Goal: Information Seeking & Learning: Learn about a topic

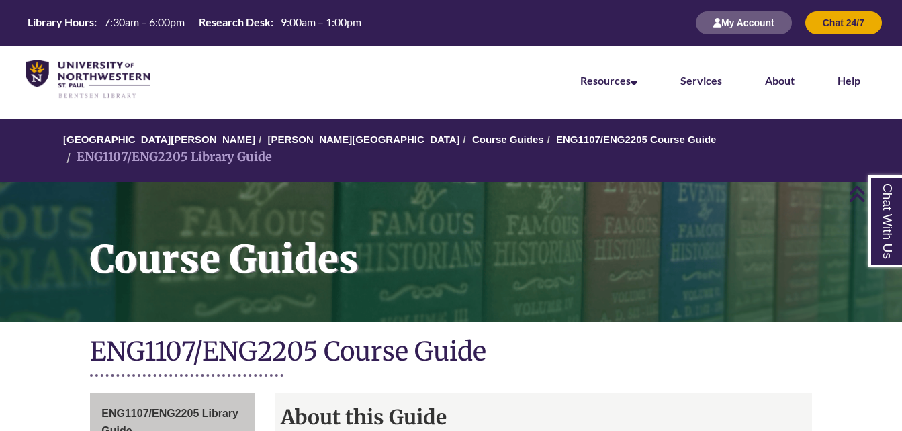
scroll to position [410, 0]
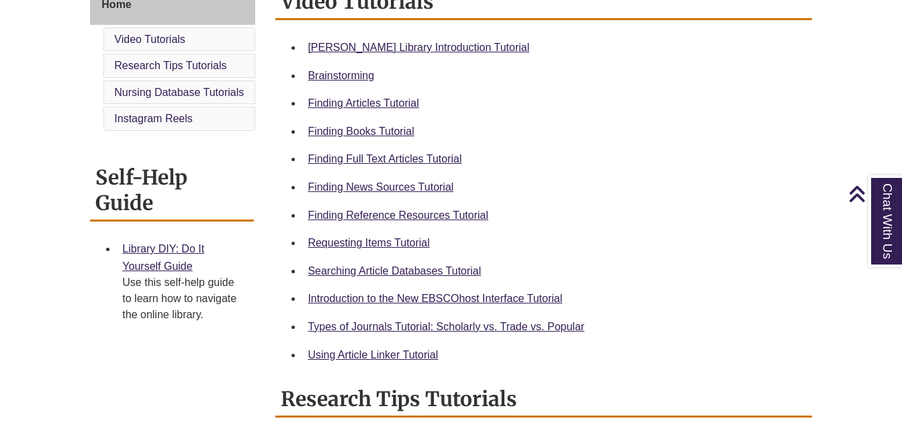
scroll to position [406, 0]
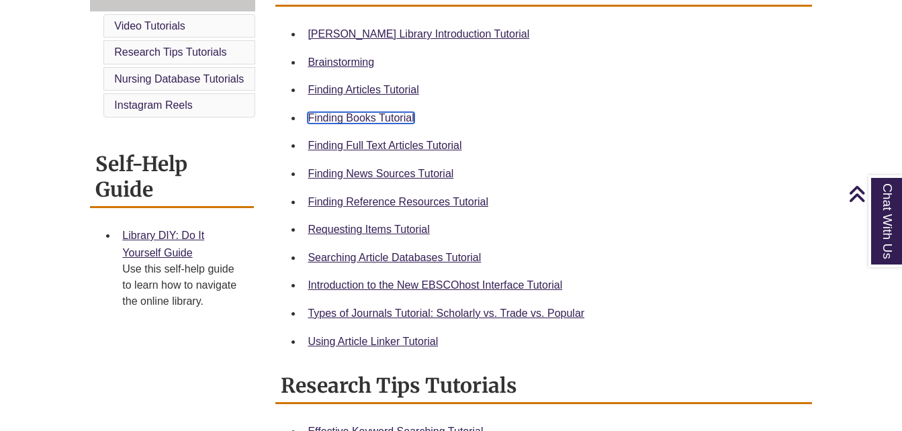
click at [382, 117] on link "Finding Books Tutorial" at bounding box center [361, 117] width 106 height 11
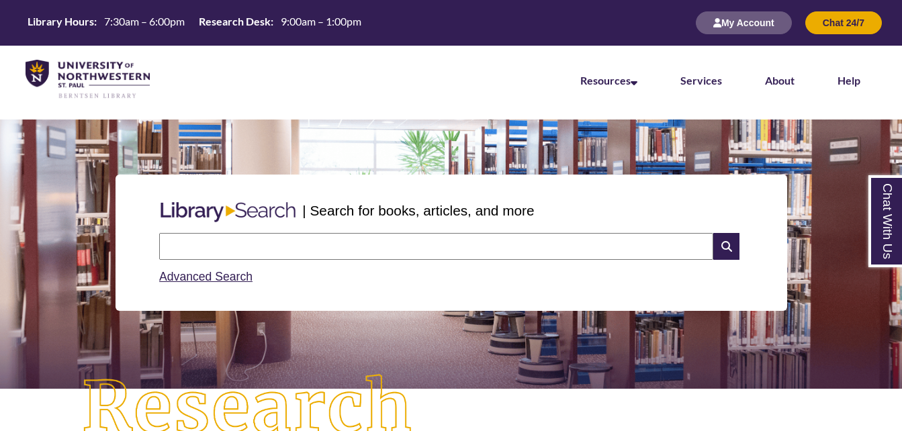
click at [447, 248] on input "text" at bounding box center [436, 246] width 554 height 27
type input "**********"
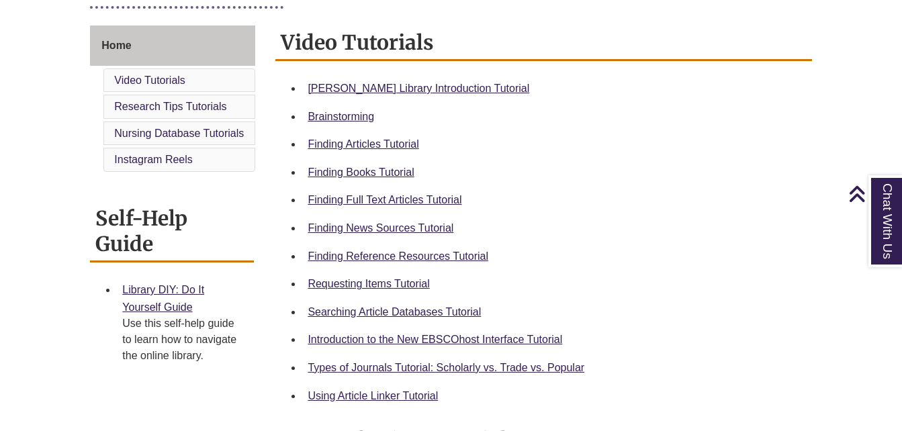
scroll to position [353, 0]
click at [406, 277] on link "Requesting Items Tutorial" at bounding box center [369, 282] width 122 height 11
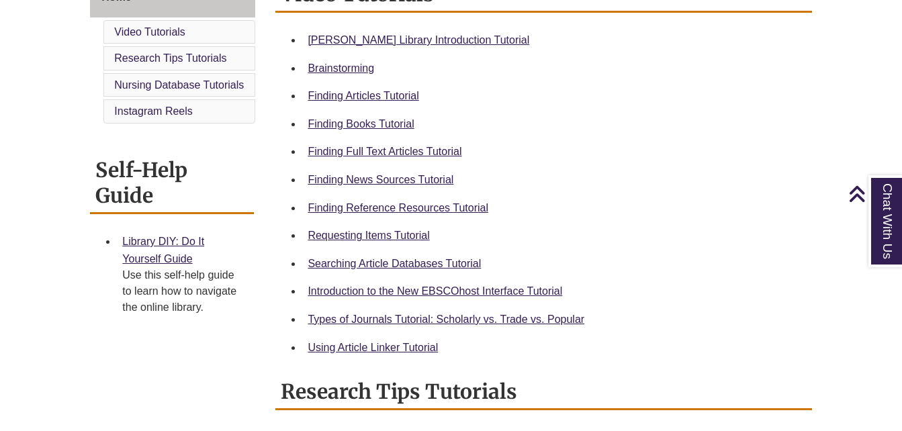
scroll to position [402, 0]
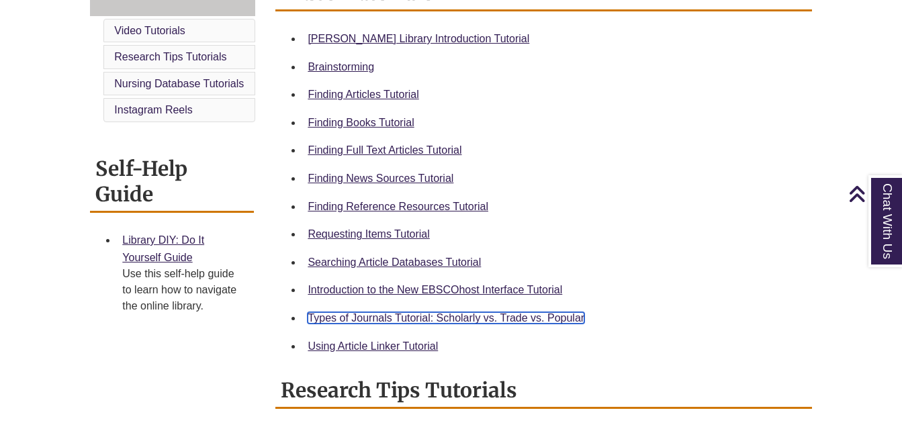
click at [512, 317] on link "Types of Journals Tutorial: Scholarly vs. Trade vs. Popular" at bounding box center [446, 317] width 277 height 11
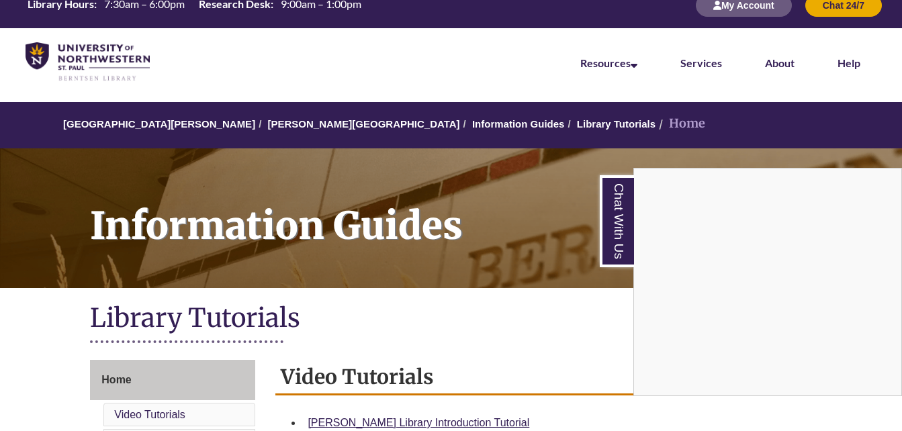
scroll to position [0, 0]
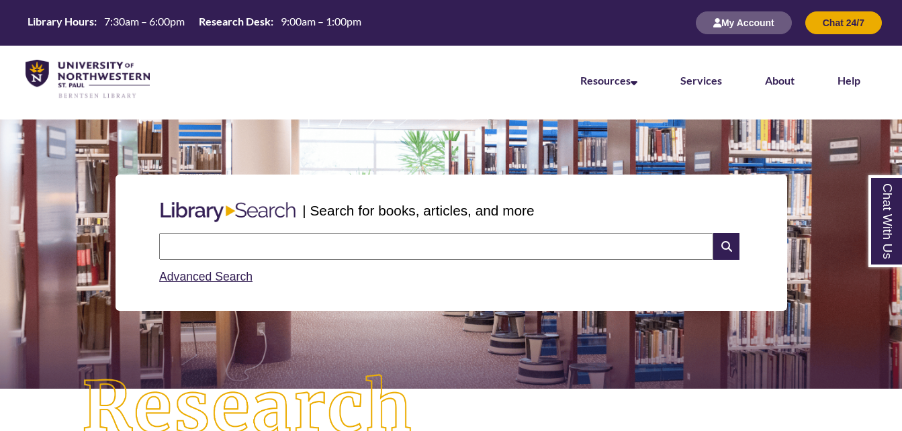
click at [470, 244] on input "text" at bounding box center [436, 246] width 554 height 27
type input "**********"
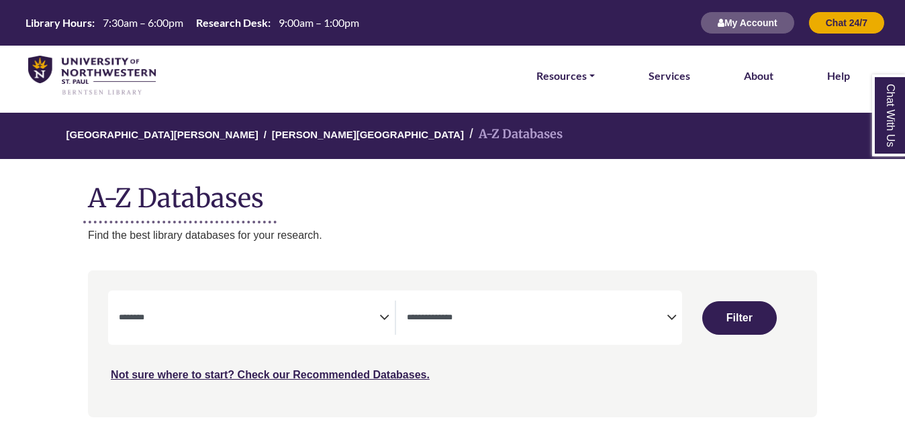
select select "Database Subject Filter"
select select "Database Types Filter"
click at [767, 23] on button "My Account" at bounding box center [747, 22] width 95 height 23
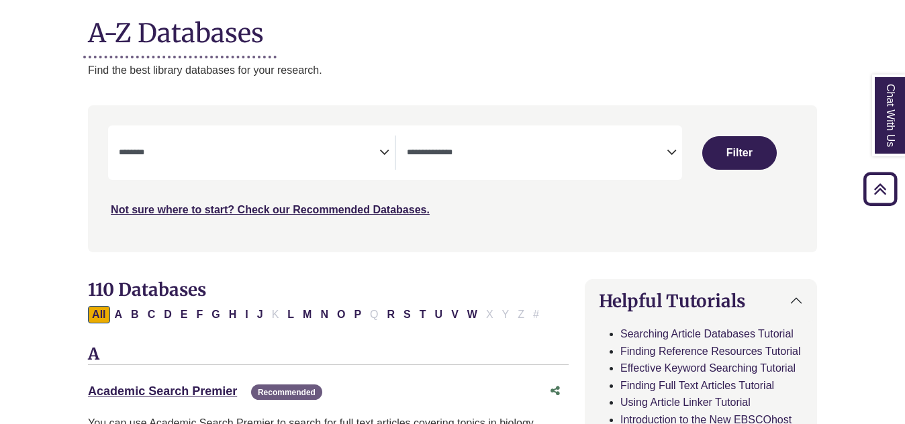
scroll to position [165, 0]
click at [388, 153] on icon "Search filters" at bounding box center [384, 151] width 10 height 20
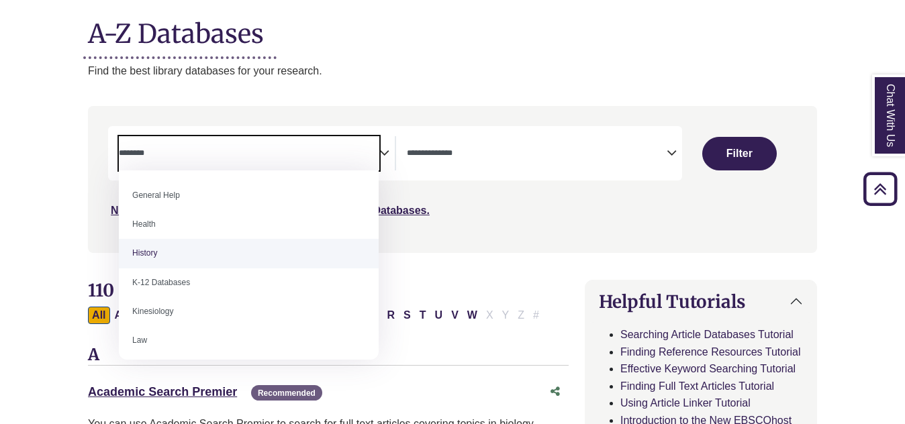
scroll to position [581, 0]
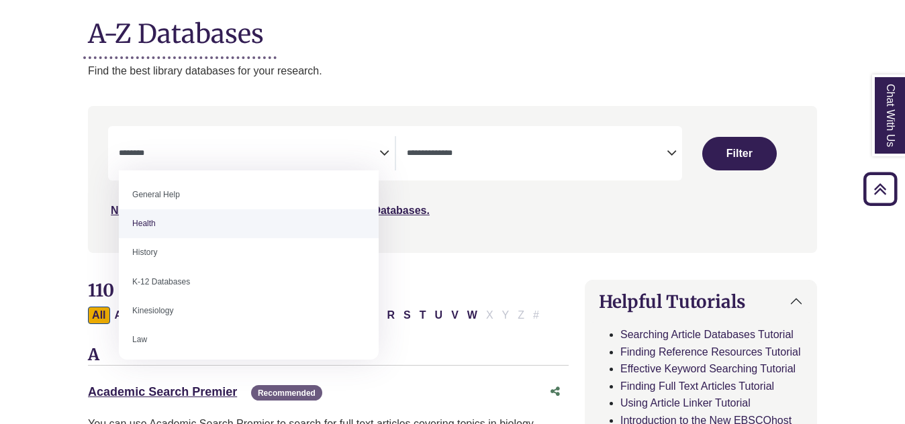
select select "*****"
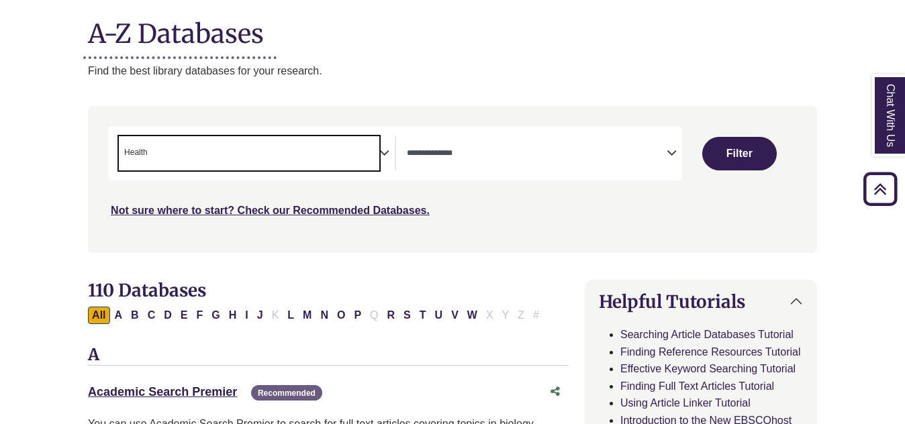
click at [378, 150] on span "× Health" at bounding box center [249, 153] width 260 height 34
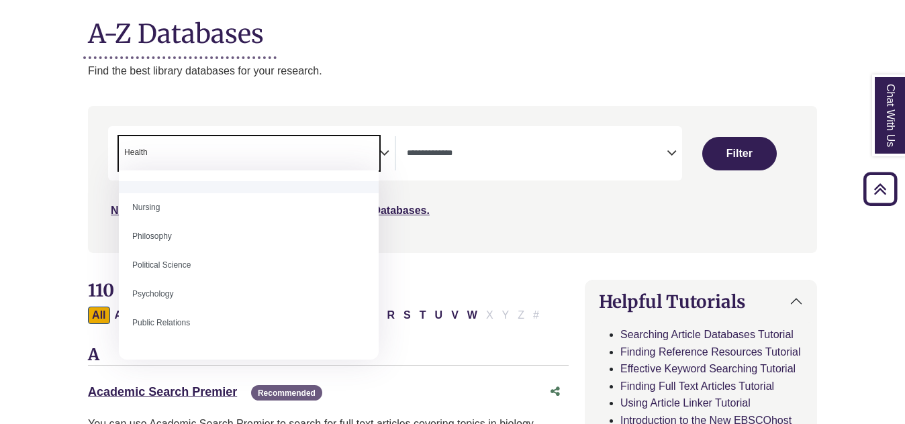
scroll to position [975, 0]
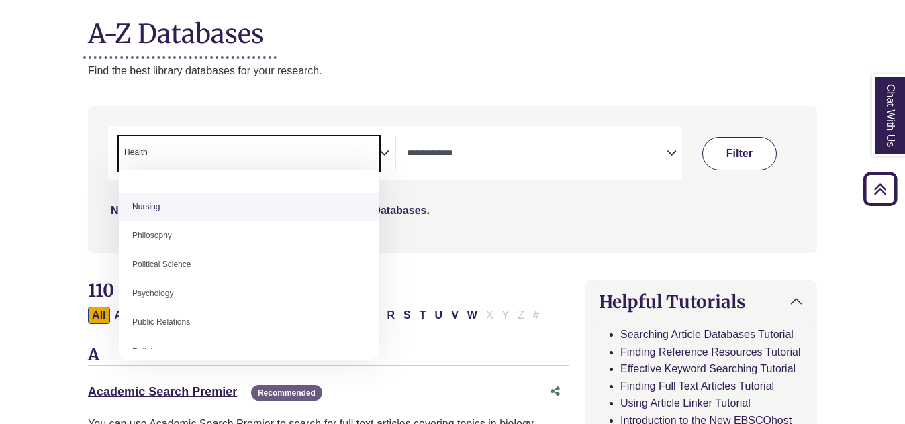
click at [729, 152] on button "Filter" at bounding box center [740, 154] width 74 height 34
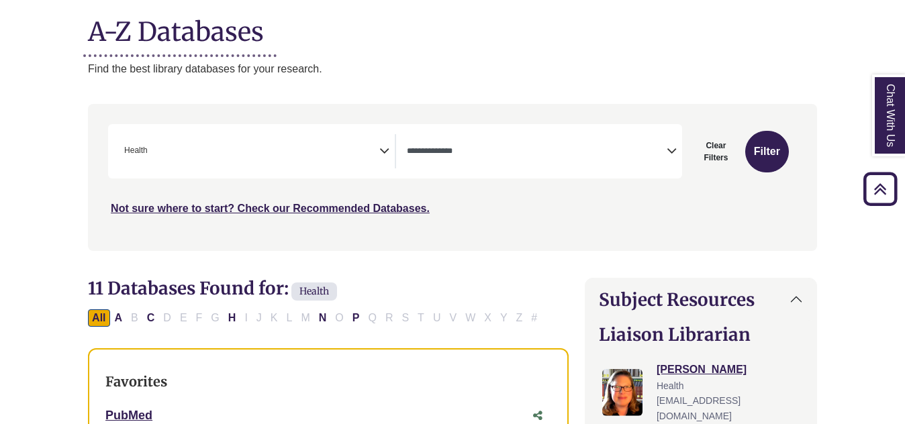
scroll to position [166, 0]
click at [385, 158] on icon "Search filters" at bounding box center [384, 150] width 10 height 20
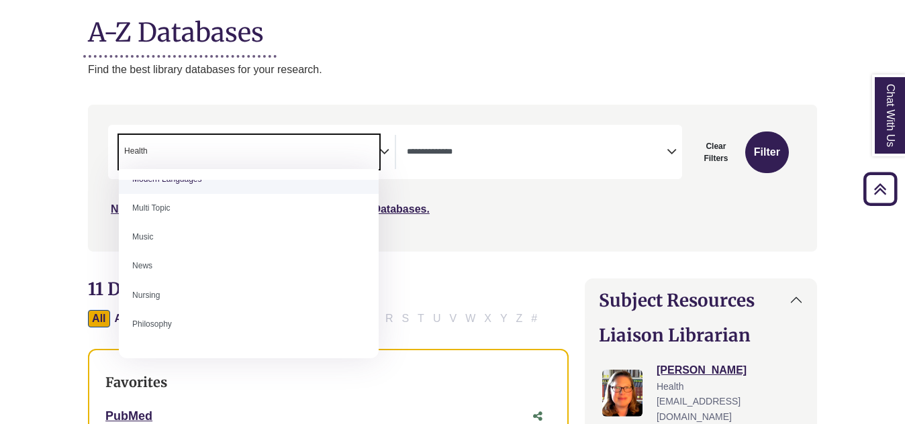
scroll to position [890, 0]
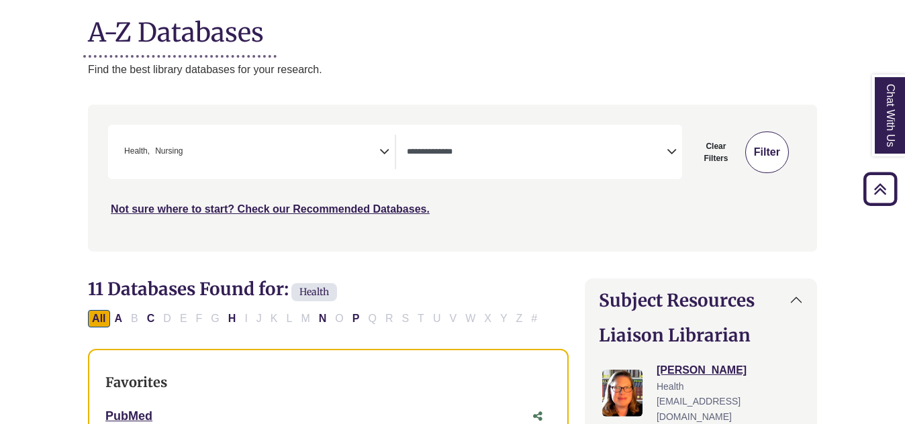
click at [761, 150] on button "Filter" at bounding box center [767, 153] width 44 height 42
select select "Database Types Filter"
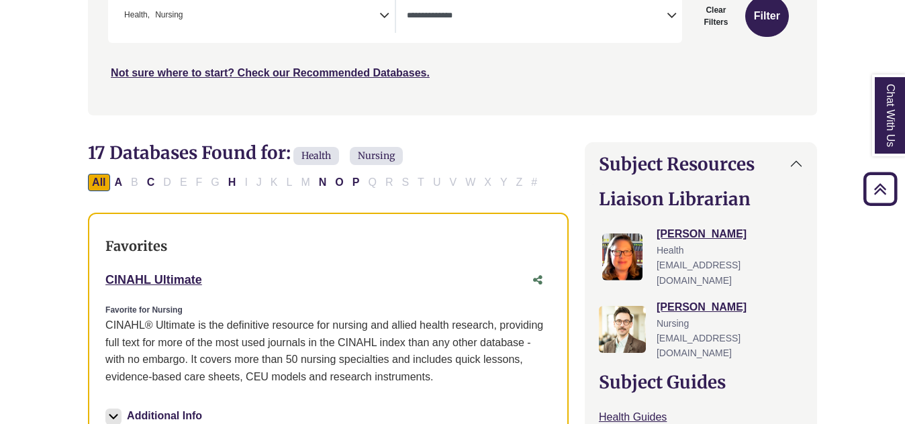
scroll to position [303, 0]
click at [185, 281] on link "CINAHL Ultimate This link opens in a new window" at bounding box center [153, 279] width 97 height 13
drag, startPoint x: 207, startPoint y: 278, endPoint x: 103, endPoint y: 282, distance: 104.2
copy link "CINAHL Ultimate"
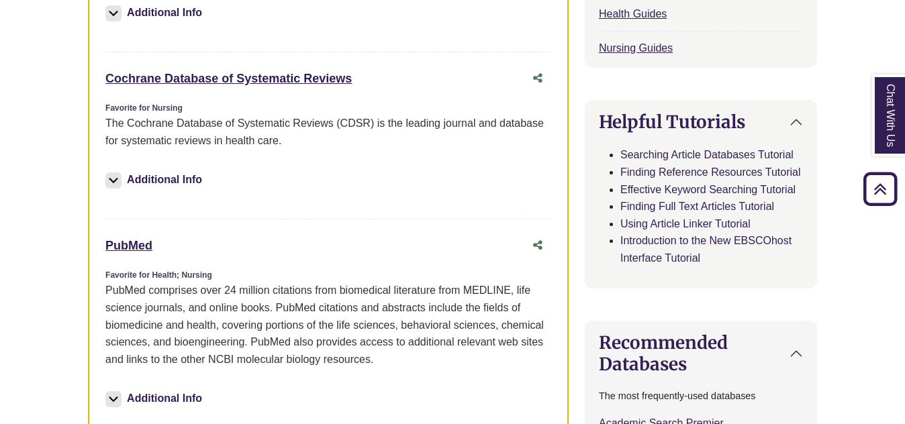
scroll to position [707, 0]
click at [146, 244] on link "PubMed This link opens in a new window" at bounding box center [128, 244] width 47 height 13
drag, startPoint x: 159, startPoint y: 248, endPoint x: 101, endPoint y: 243, distance: 58.0
click at [101, 243] on div "Favorites CINAHL Ultimate This link opens in a new window Favorite for Nursing …" at bounding box center [328, 136] width 481 height 654
copy link "PubMed"
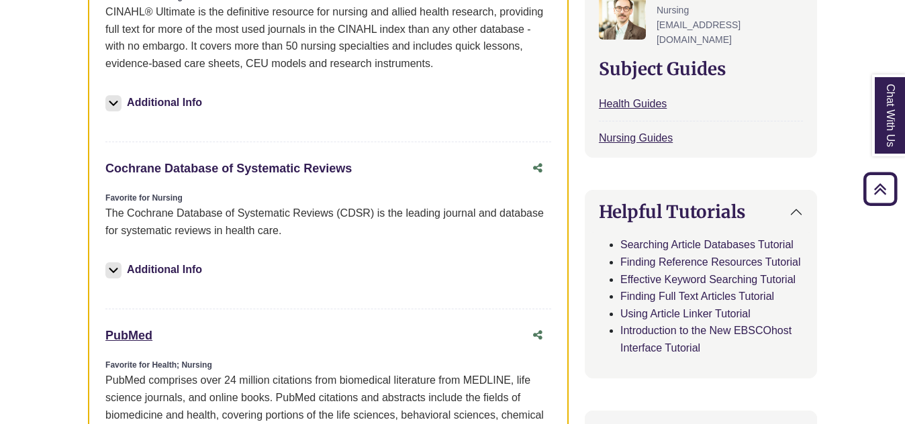
scroll to position [615, 0]
click at [270, 166] on link "Cochrane Database of Systematic Reviews This link opens in a new window" at bounding box center [228, 169] width 246 height 13
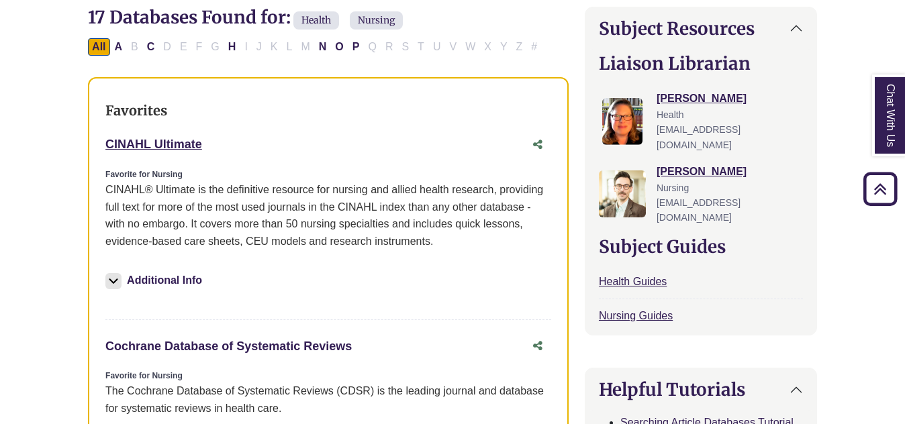
scroll to position [437, 0]
drag, startPoint x: 357, startPoint y: 341, endPoint x: 88, endPoint y: 349, distance: 268.8
click at [88, 349] on div "Favorites CINAHL Ultimate This link opens in a new window Favorite for Nursing …" at bounding box center [328, 405] width 481 height 654
copy link "Cochrane Database of Systematic Reviews"
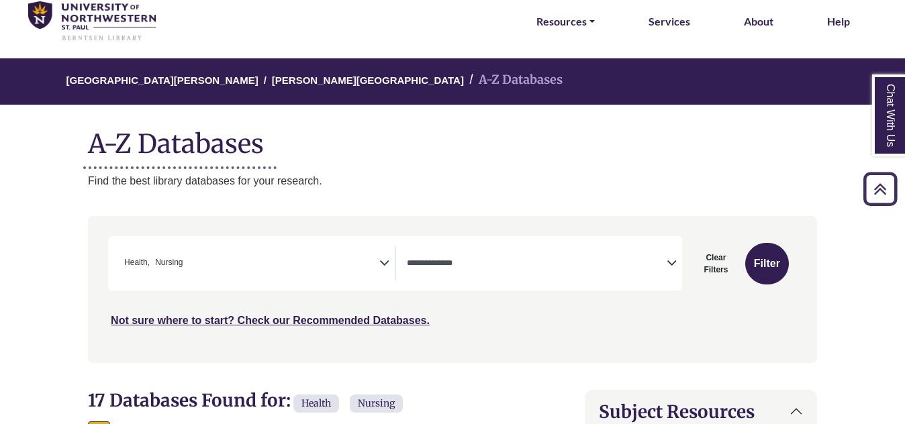
scroll to position [0, 0]
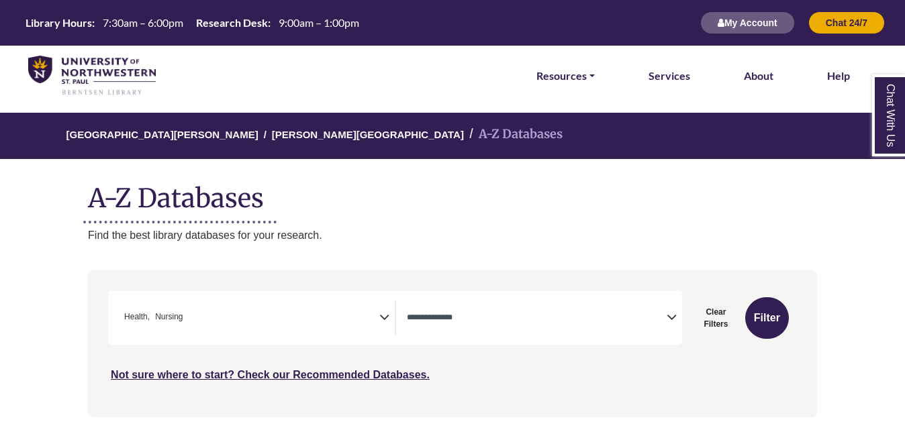
click at [385, 318] on icon "Search filters" at bounding box center [384, 316] width 10 height 20
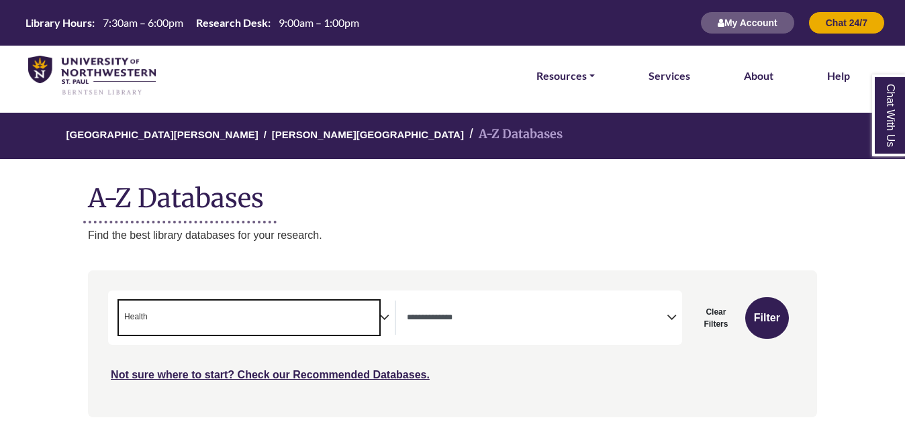
click at [383, 314] on icon "Search filters" at bounding box center [384, 316] width 10 height 20
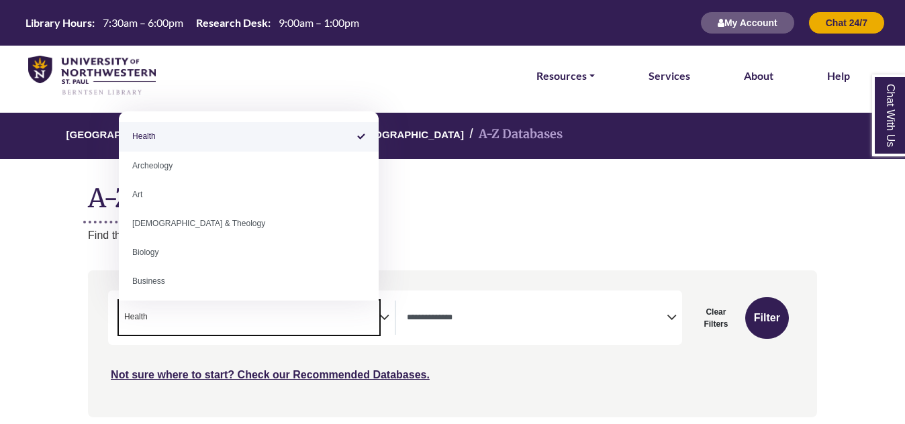
select select "Database Subject Filter"
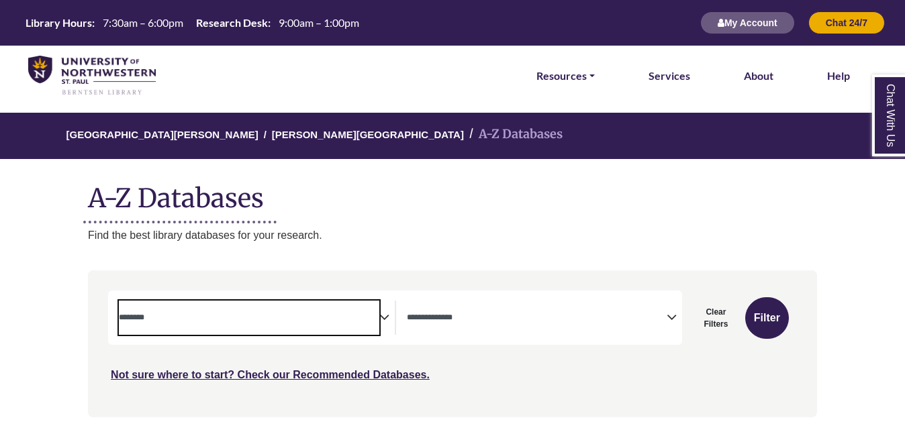
click at [673, 318] on icon "Search filters" at bounding box center [672, 316] width 10 height 20
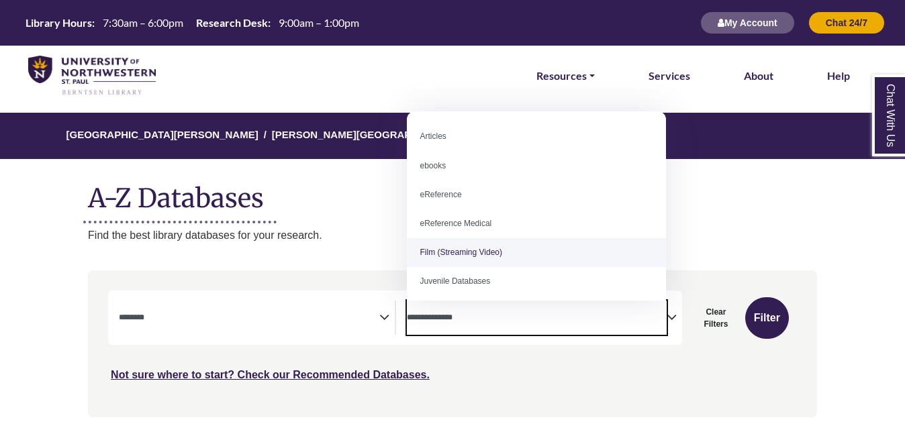
click at [731, 173] on h1 "A-Z Databases" at bounding box center [452, 193] width 729 height 41
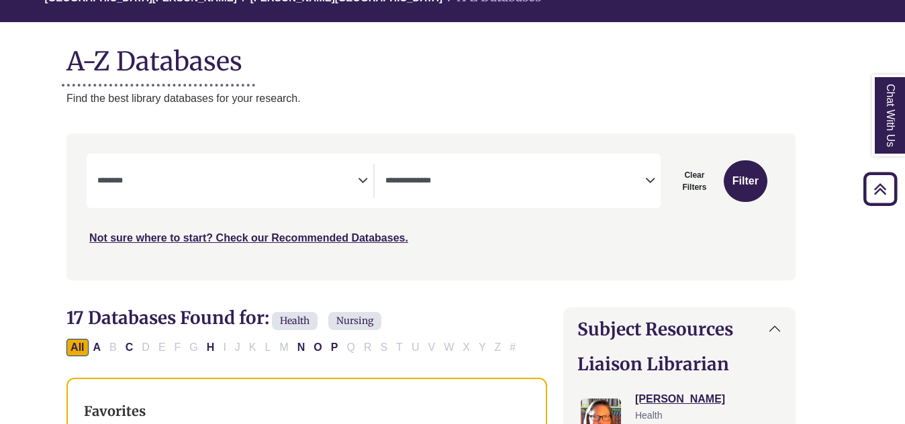
scroll to position [0, 21]
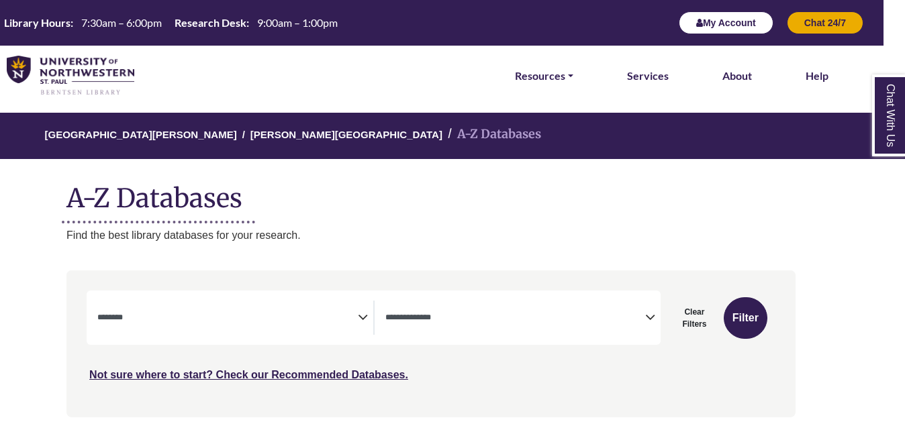
click at [756, 18] on button "My Account" at bounding box center [726, 22] width 95 height 23
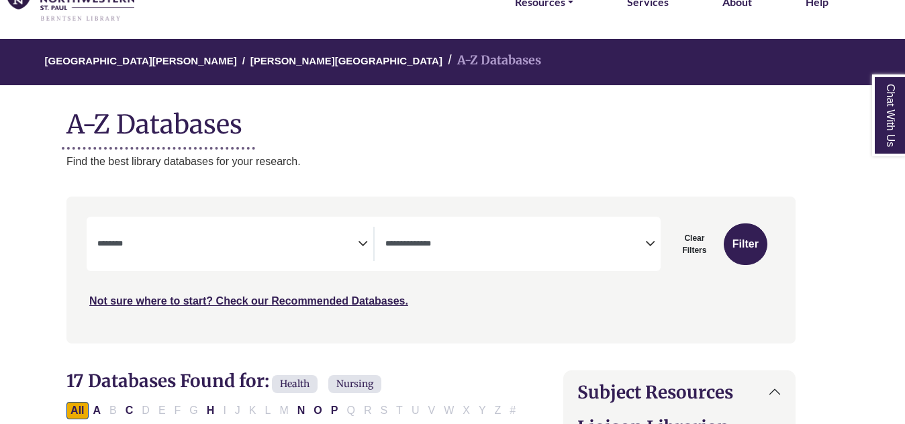
scroll to position [75, 21]
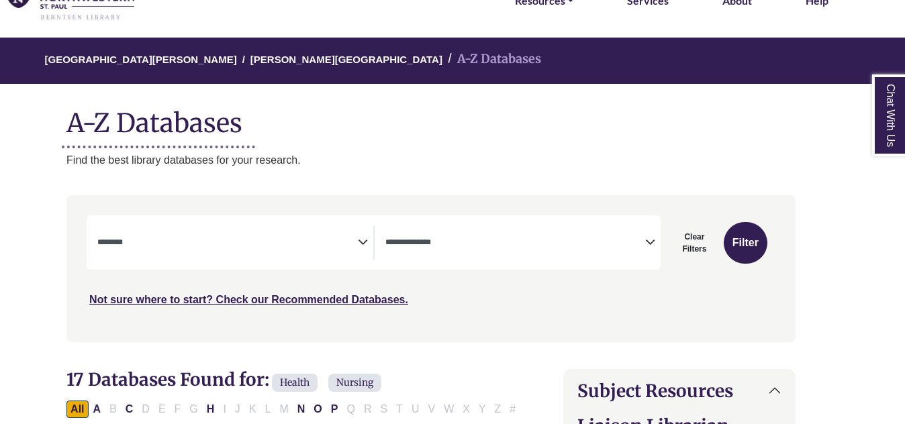
click at [645, 244] on icon "Search filters" at bounding box center [650, 240] width 10 height 20
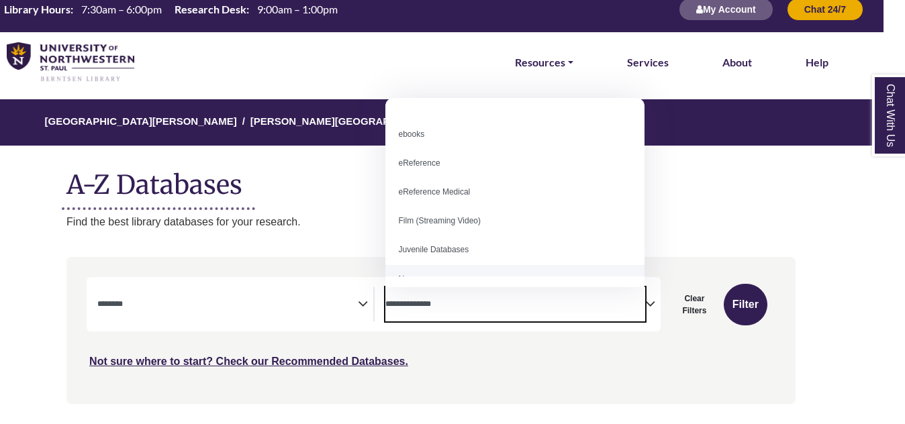
scroll to position [0, 0]
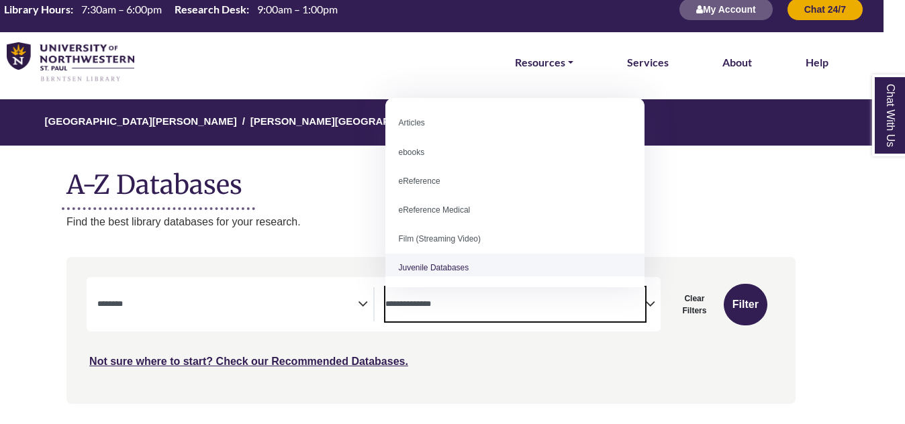
click at [461, 302] on textarea "Search" at bounding box center [516, 305] width 260 height 11
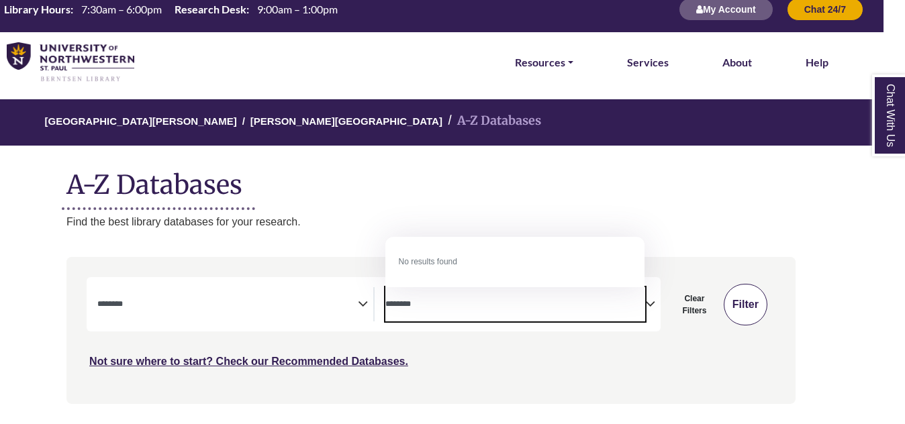
type textarea "********"
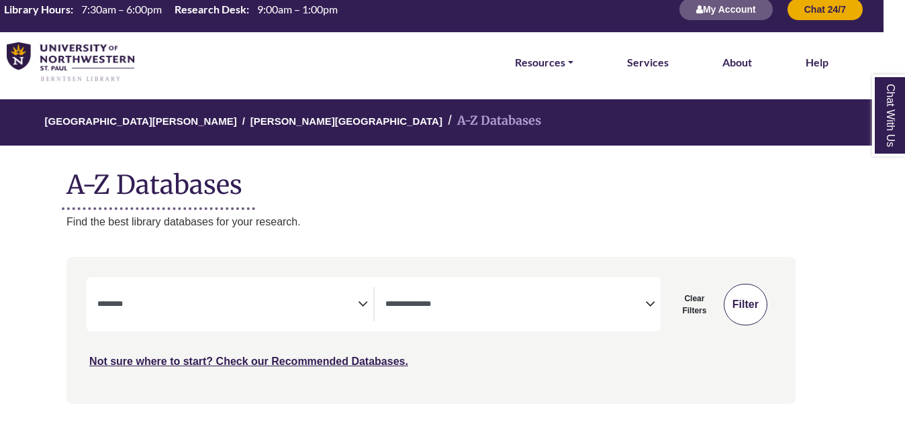
click at [736, 304] on button "Filter" at bounding box center [746, 305] width 44 height 42
select select "Database Subject Filter"
select select "Database Types Filter"
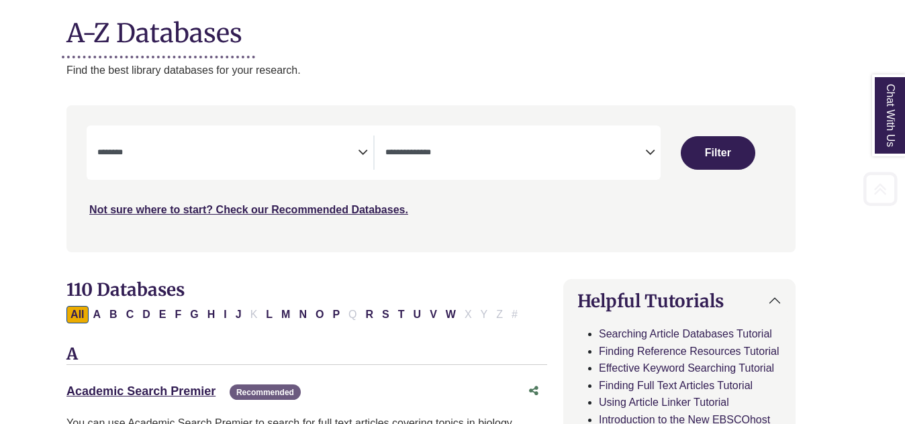
scroll to position [174, 21]
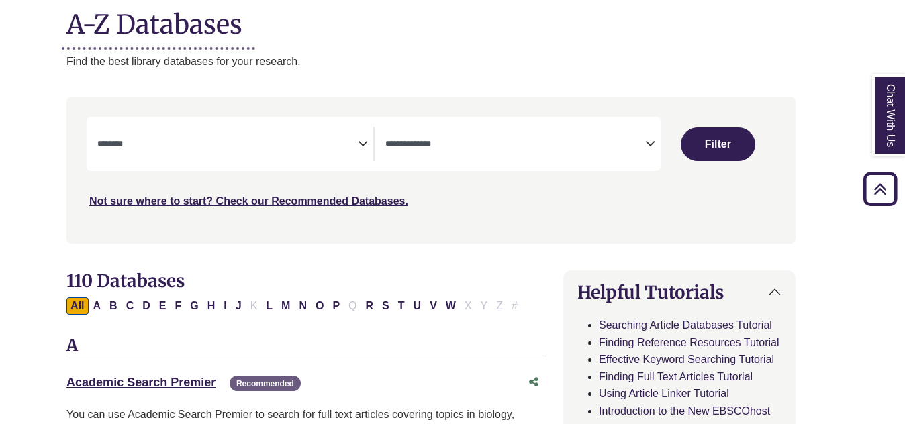
click at [648, 154] on div "**********" at bounding box center [523, 144] width 275 height 34
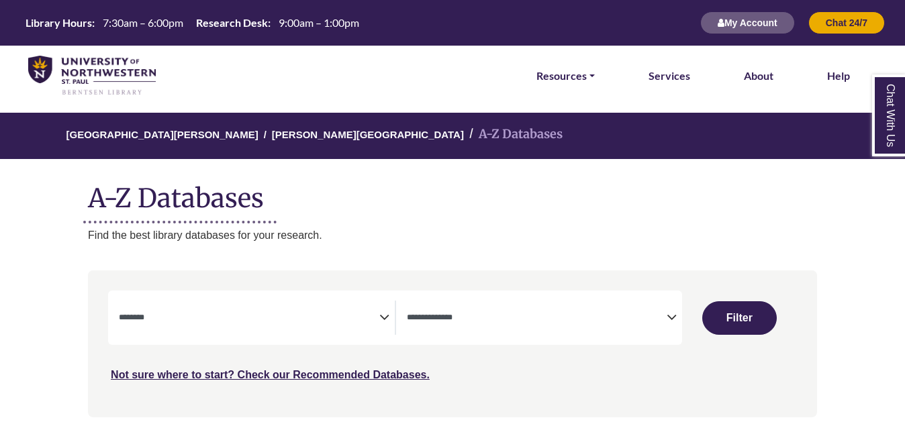
select select "Database Subject Filter"
select select "Database Types Filter"
click at [464, 133] on li "A-Z Databases" at bounding box center [513, 134] width 99 height 19
click at [670, 319] on icon "Search filters" at bounding box center [672, 316] width 10 height 20
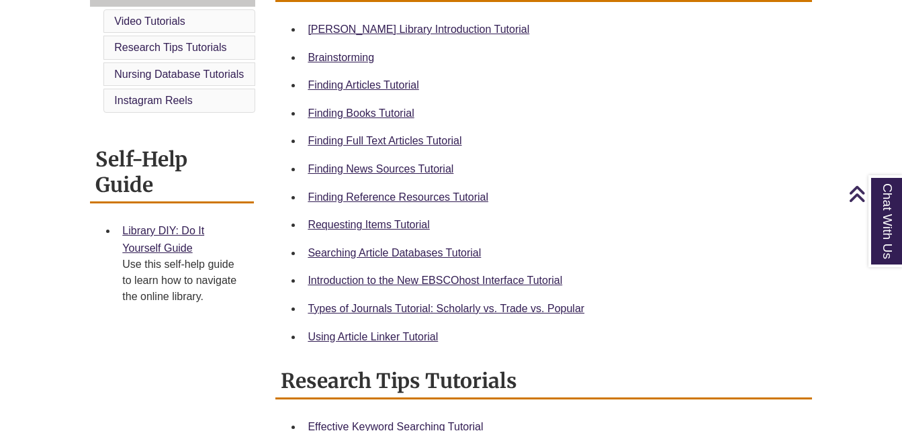
scroll to position [414, 0]
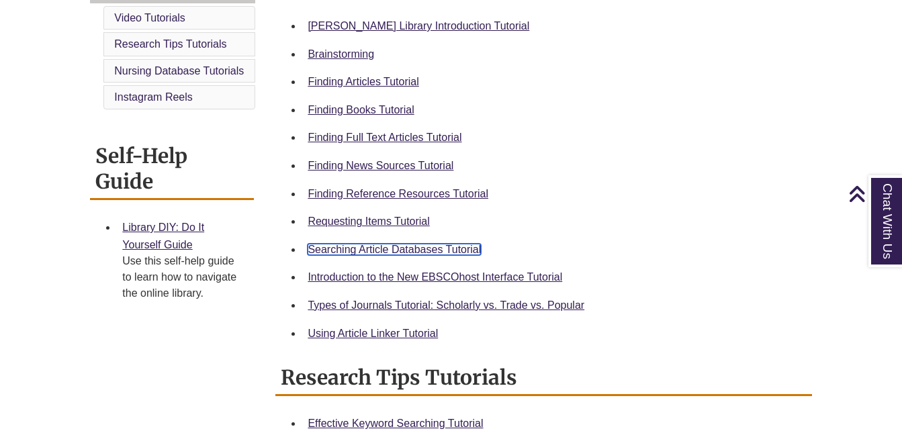
click at [418, 254] on link "Searching Article Databases Tutorial" at bounding box center [394, 249] width 173 height 11
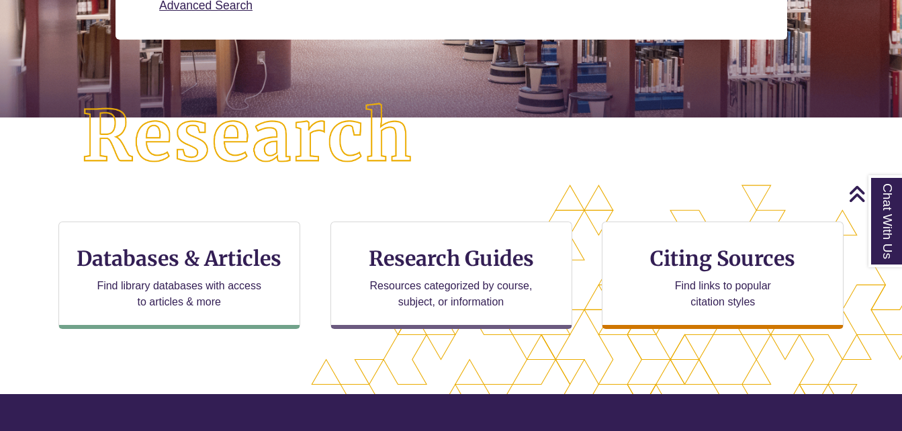
scroll to position [319, 0]
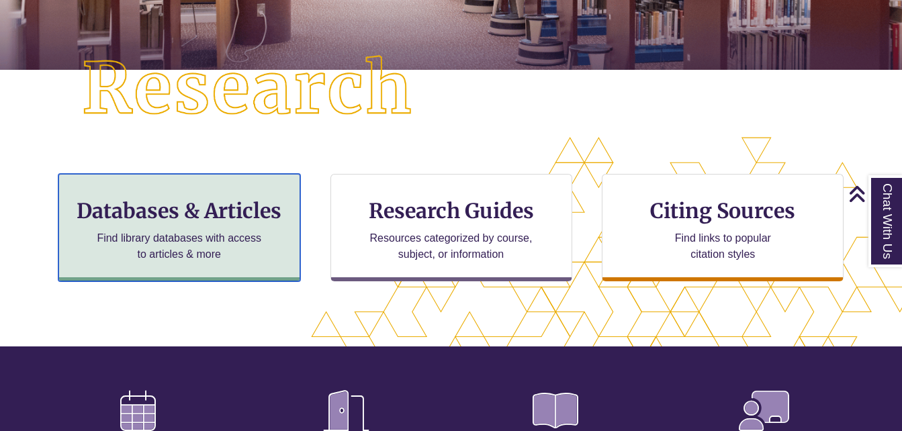
click at [249, 220] on h3 "Databases & Articles" at bounding box center [179, 211] width 219 height 26
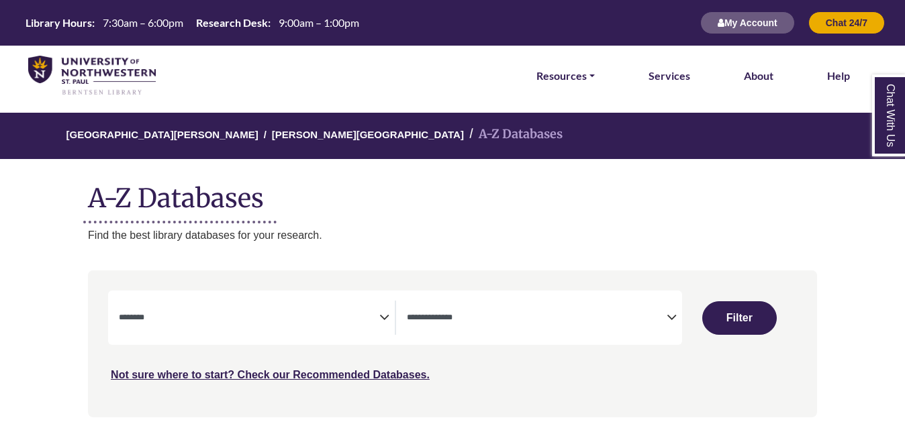
select select "Database Subject Filter"
select select "Database Types Filter"
select select "Database Subject Filter"
click at [671, 320] on icon "Search filters" at bounding box center [672, 316] width 10 height 20
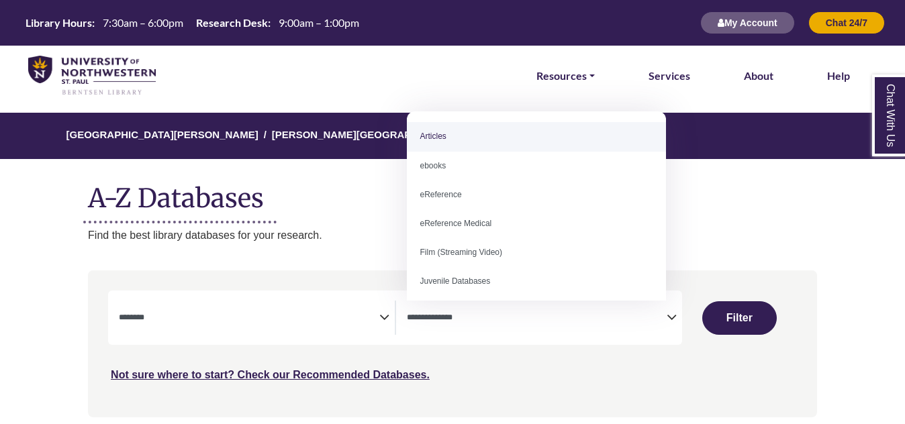
select select "*****"
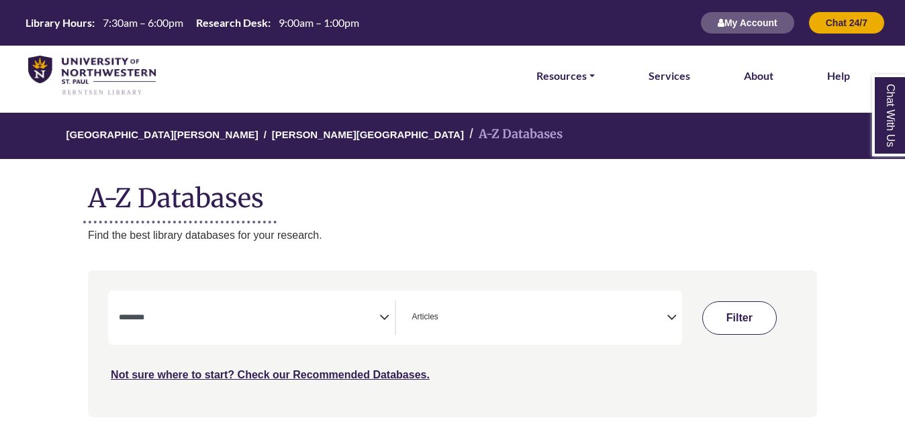
click at [724, 309] on button "Filter" at bounding box center [740, 319] width 74 height 34
select select "Database Subject Filter"
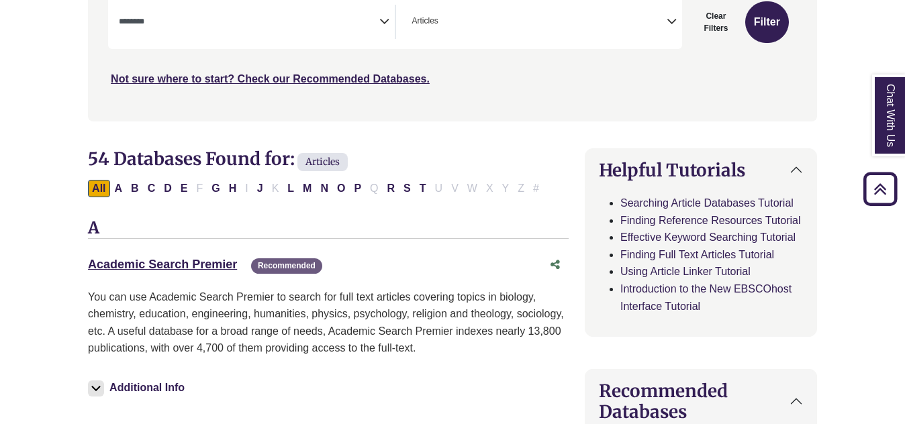
scroll to position [303, 0]
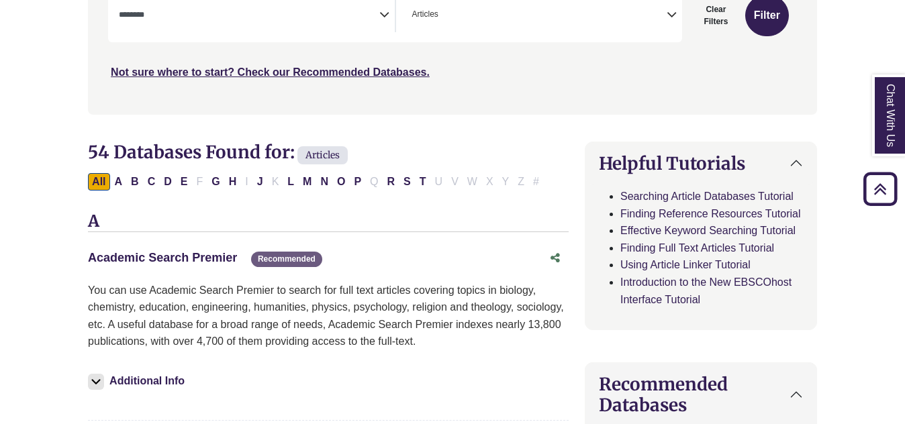
click at [207, 261] on link "Academic Search Premier This link opens in a new window" at bounding box center [162, 257] width 149 height 13
click at [189, 255] on link "Academic Search Premier This link opens in a new window" at bounding box center [162, 257] width 149 height 13
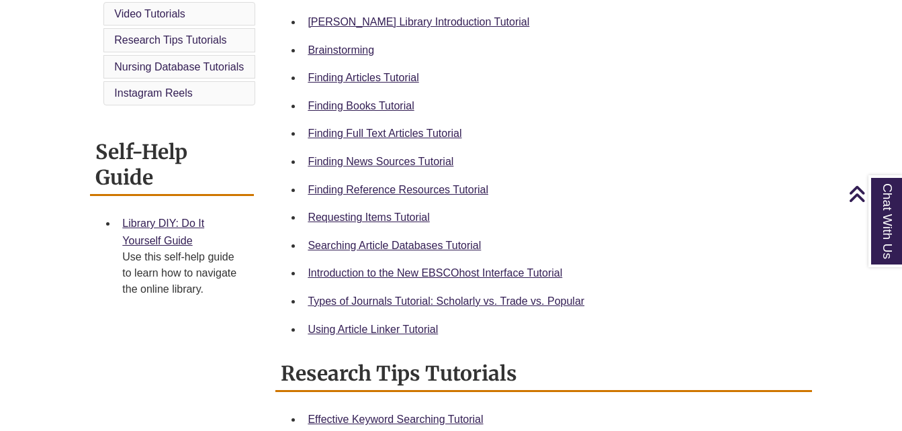
scroll to position [419, 0]
click at [404, 331] on link "Using Article Linker Tutorial" at bounding box center [373, 328] width 130 height 11
